Goal: Task Accomplishment & Management: Use online tool/utility

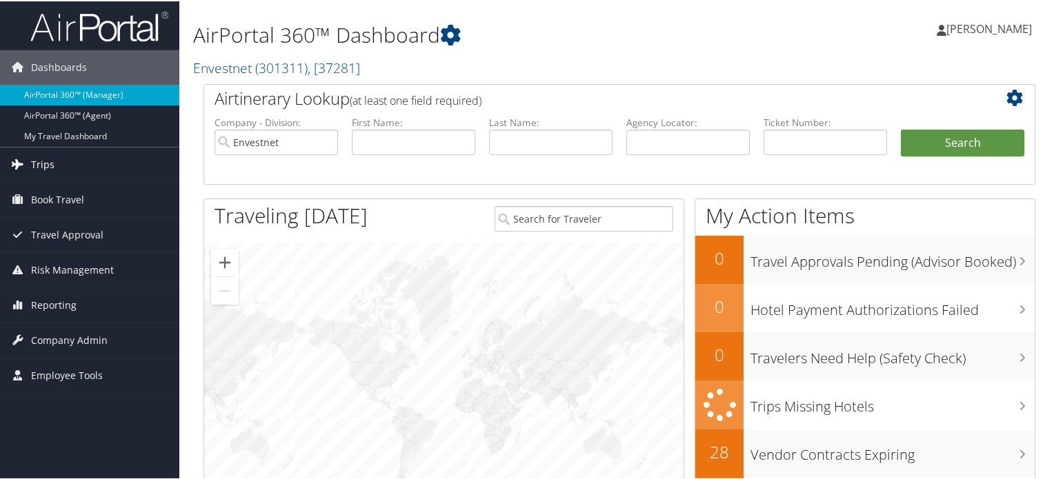
drag, startPoint x: 43, startPoint y: 150, endPoint x: 41, endPoint y: 157, distance: 7.2
click at [43, 150] on span "Trips" at bounding box center [42, 163] width 23 height 34
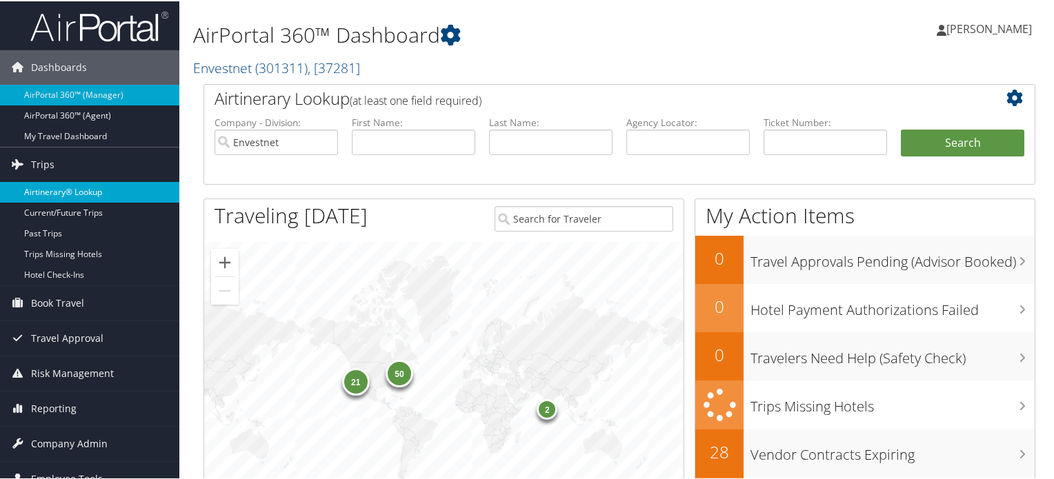
click at [52, 191] on link "Airtinerary® Lookup" at bounding box center [89, 191] width 179 height 21
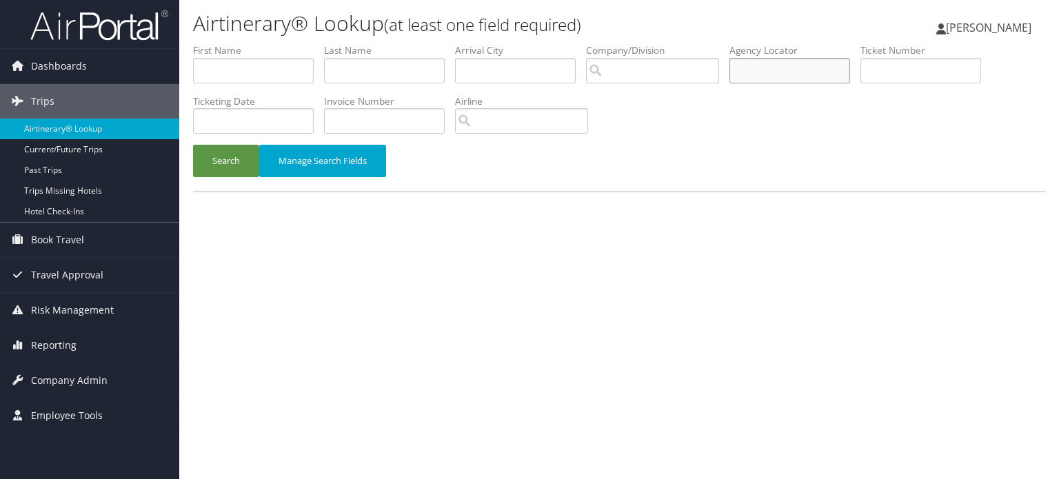
click at [776, 58] on input "text" at bounding box center [790, 71] width 121 height 26
paste input "DNTP5D"
type input "DNTP5D"
click at [152, 158] on link "Current/Future Trips" at bounding box center [89, 149] width 179 height 21
click at [219, 151] on button "Search" at bounding box center [226, 161] width 66 height 32
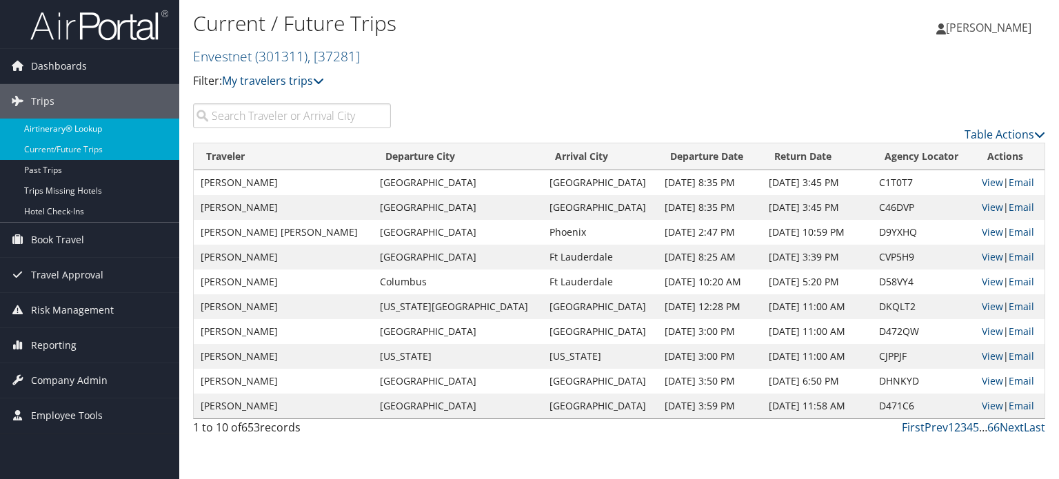
click at [74, 129] on link "Airtinerary® Lookup" at bounding box center [89, 129] width 179 height 21
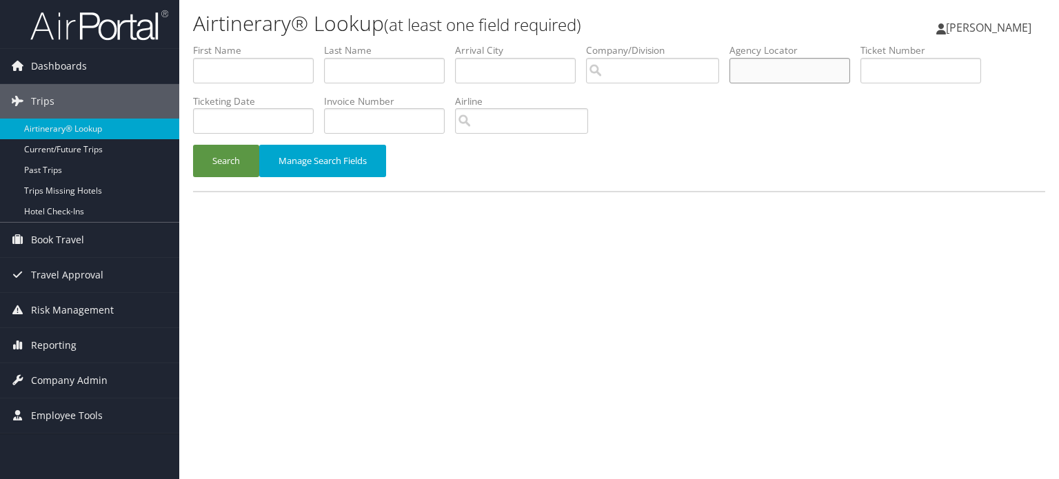
click at [811, 77] on input "text" at bounding box center [790, 71] width 121 height 26
paste input "DNTP5D"
type input "DNTP5D"
click at [254, 157] on button "Search" at bounding box center [226, 161] width 66 height 32
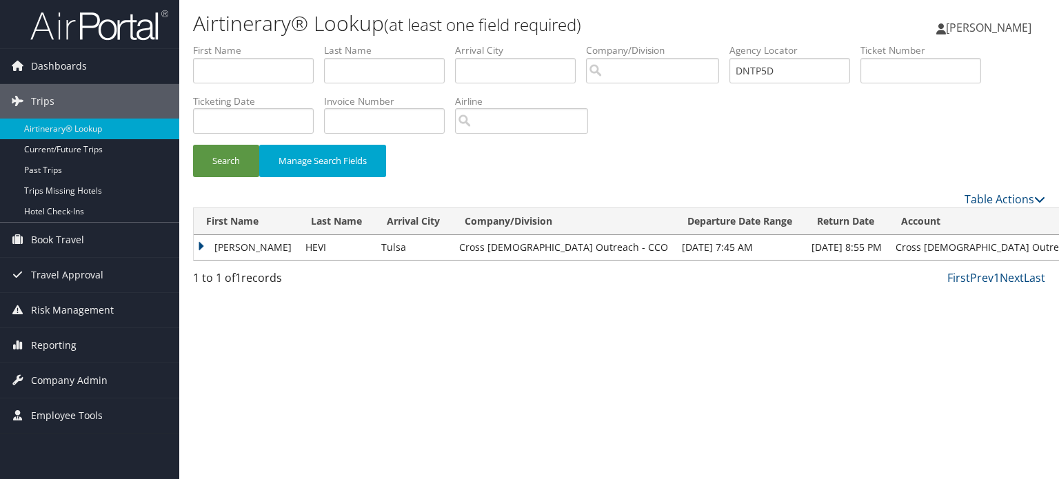
click at [245, 244] on td "FABIAN KOFI ADEJE" at bounding box center [246, 247] width 105 height 25
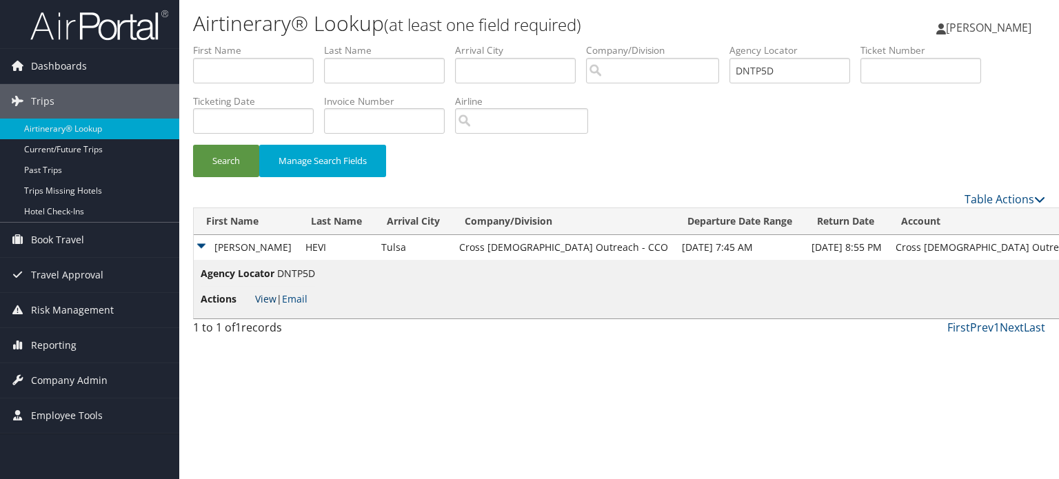
click at [265, 294] on link "View" at bounding box center [265, 298] width 21 height 13
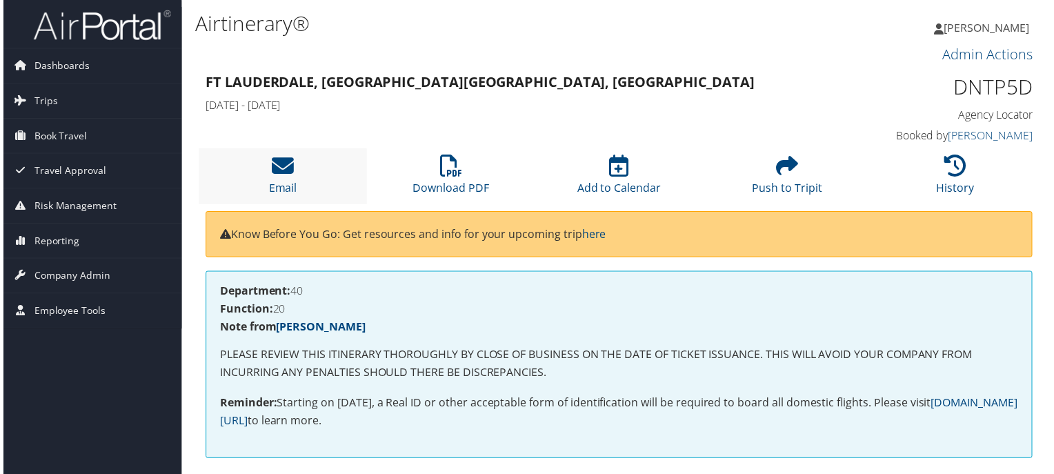
click at [265, 167] on li "Email" at bounding box center [281, 177] width 169 height 56
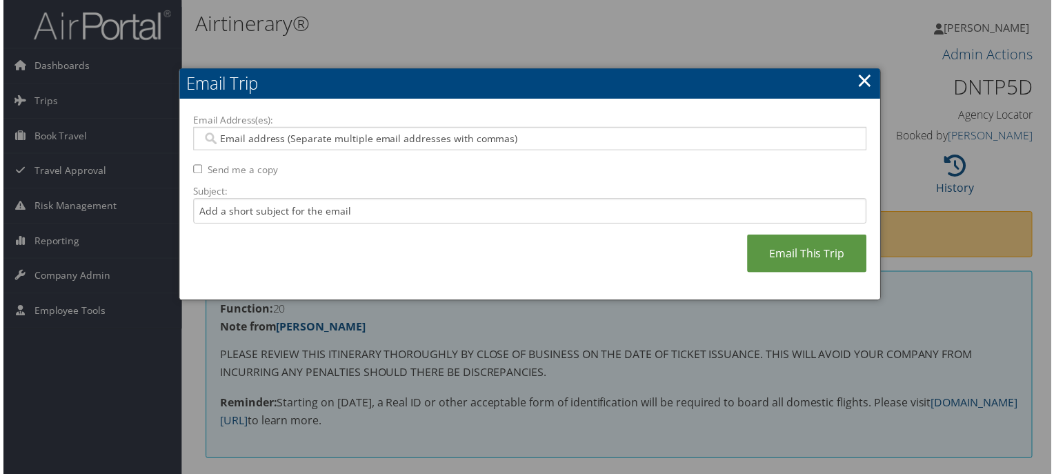
click at [437, 154] on div "Email Address(es): Send me a copy Subject: Email This Trip" at bounding box center [529, 201] width 677 height 174
click at [441, 137] on input "Email Address(es):" at bounding box center [529, 139] width 659 height 14
paste input "ABARTOLONE@CROSSCATHOLIC.ORG"
type input "ABARTOLONE@CROSSCATHOLIC.ORG"
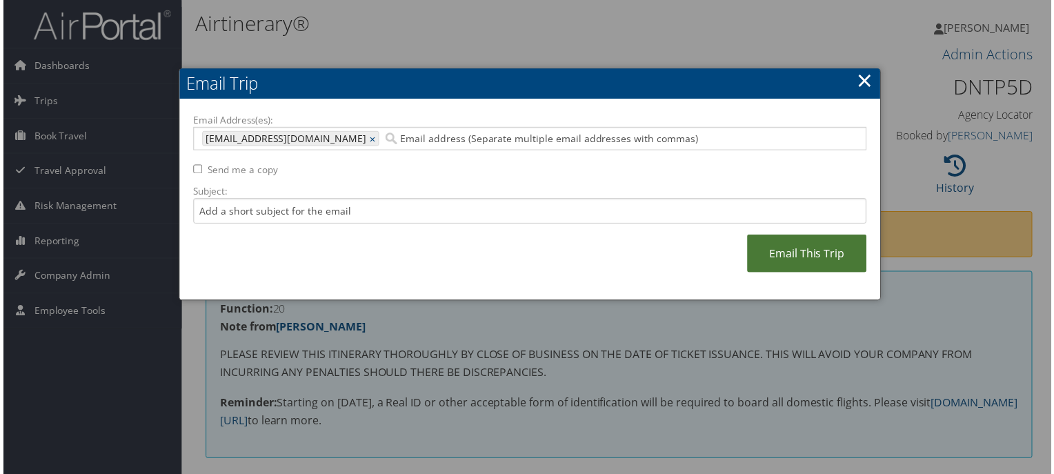
click at [777, 250] on link "Email This Trip" at bounding box center [808, 255] width 120 height 38
